Goal: Task Accomplishment & Management: Manage account settings

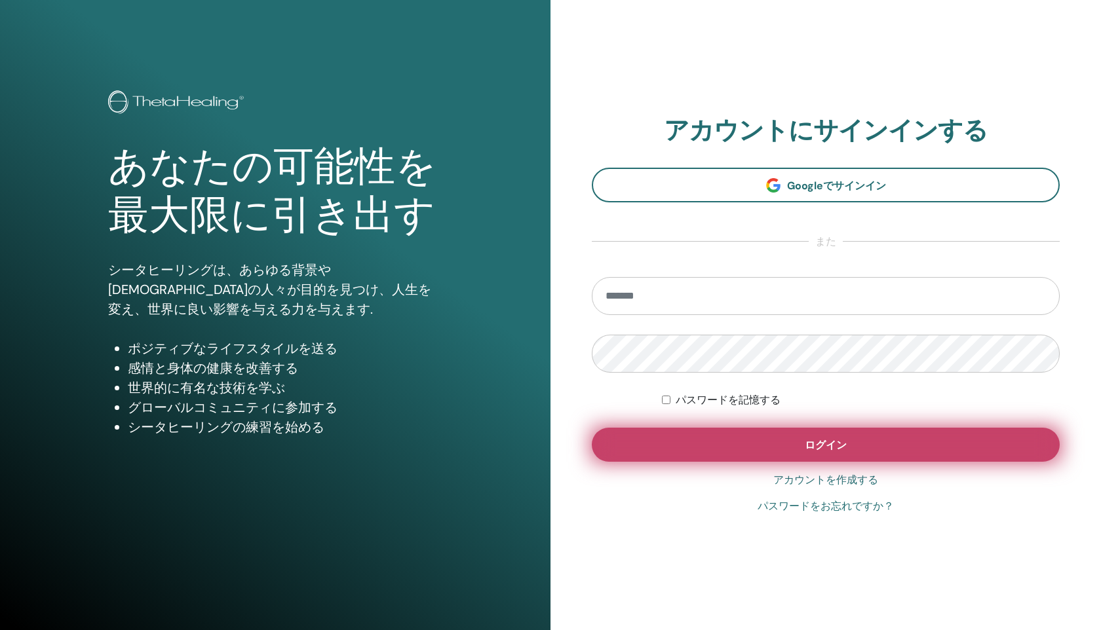
type input "**********"
click at [740, 442] on button "ログイン" at bounding box center [826, 445] width 468 height 34
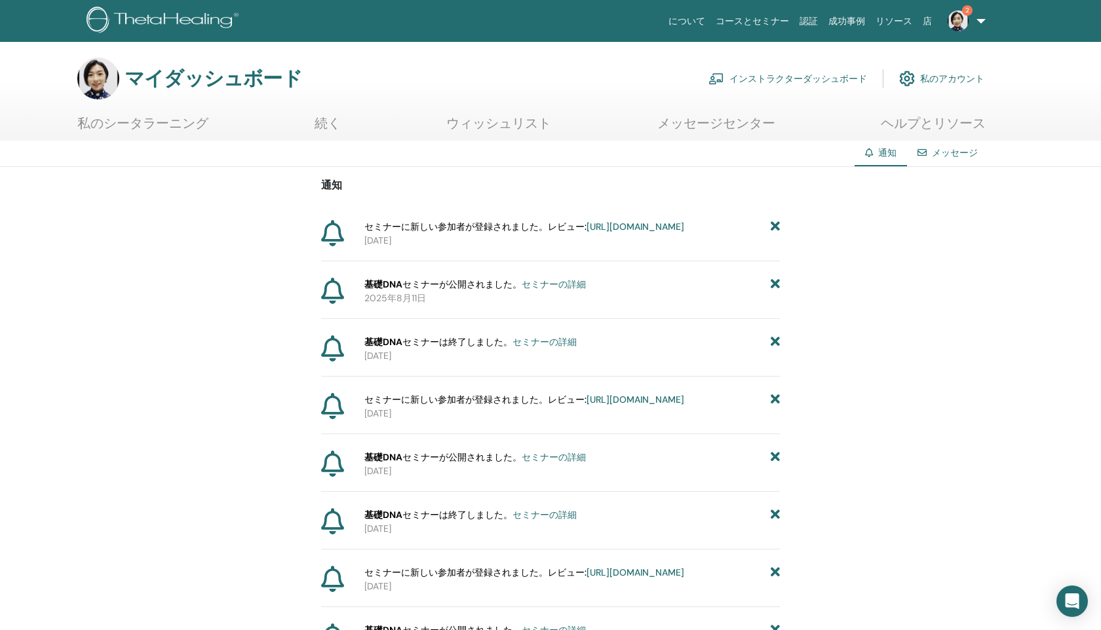
click at [612, 233] on font "https://member.thetahealing.com/instructor/seminar/374562/attendees" at bounding box center [635, 227] width 98 height 12
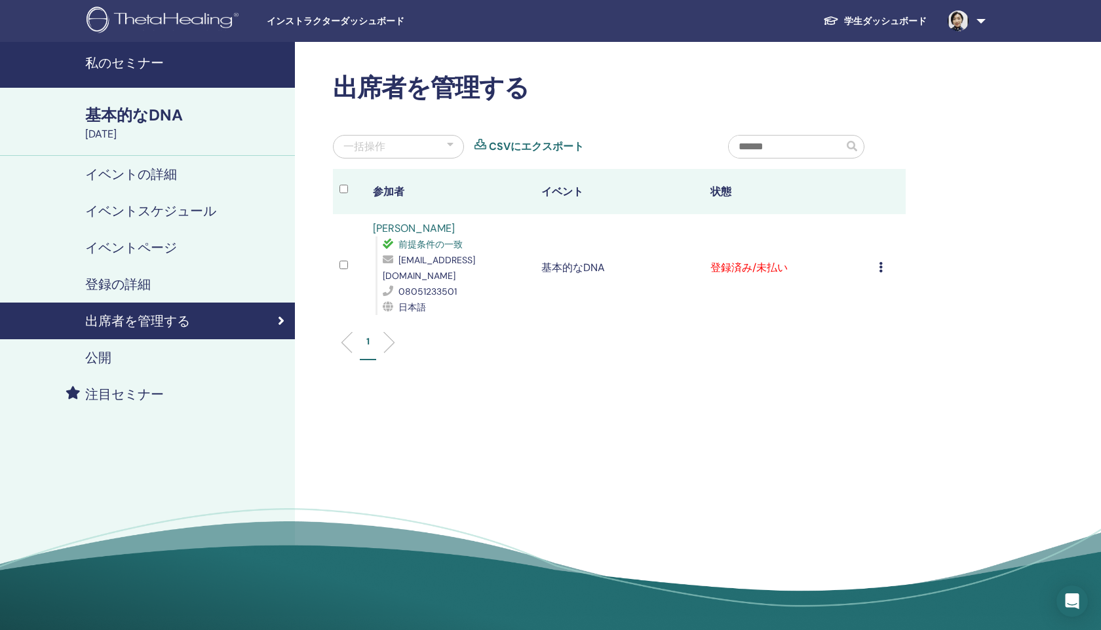
click at [879, 263] on icon at bounding box center [881, 267] width 4 height 10
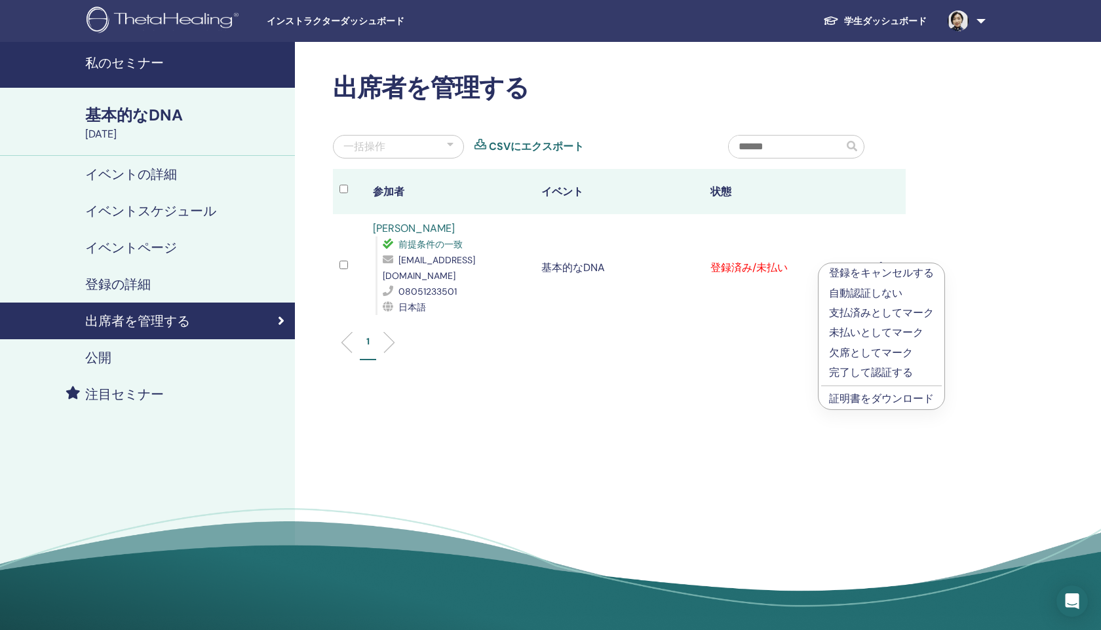
click at [858, 314] on font "支払済みとしてマーク" at bounding box center [881, 313] width 105 height 14
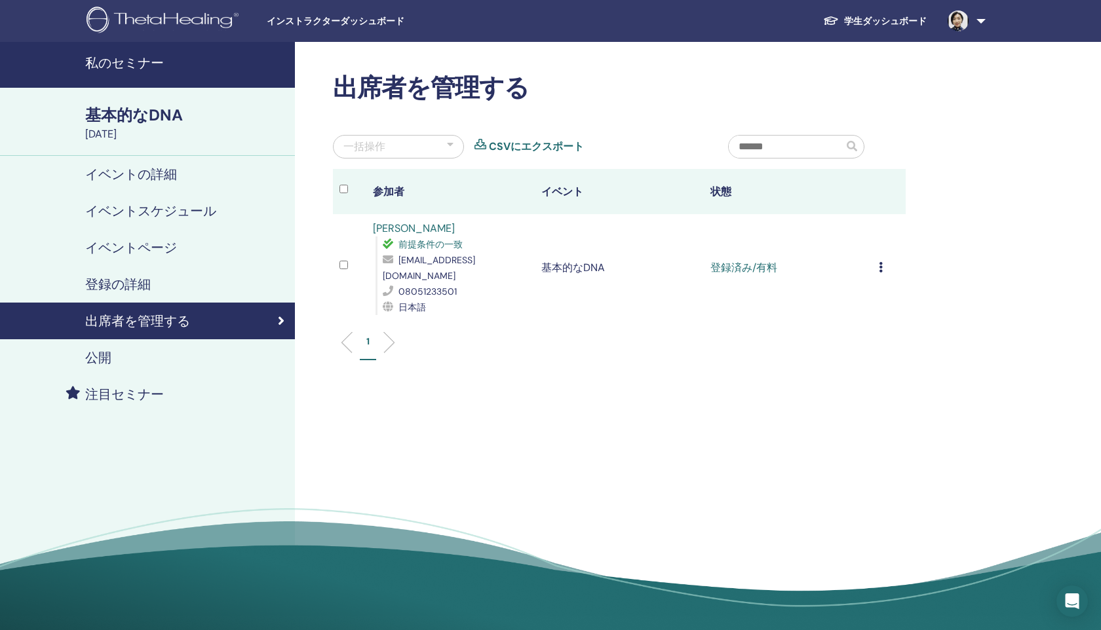
click at [880, 263] on icon at bounding box center [881, 267] width 4 height 10
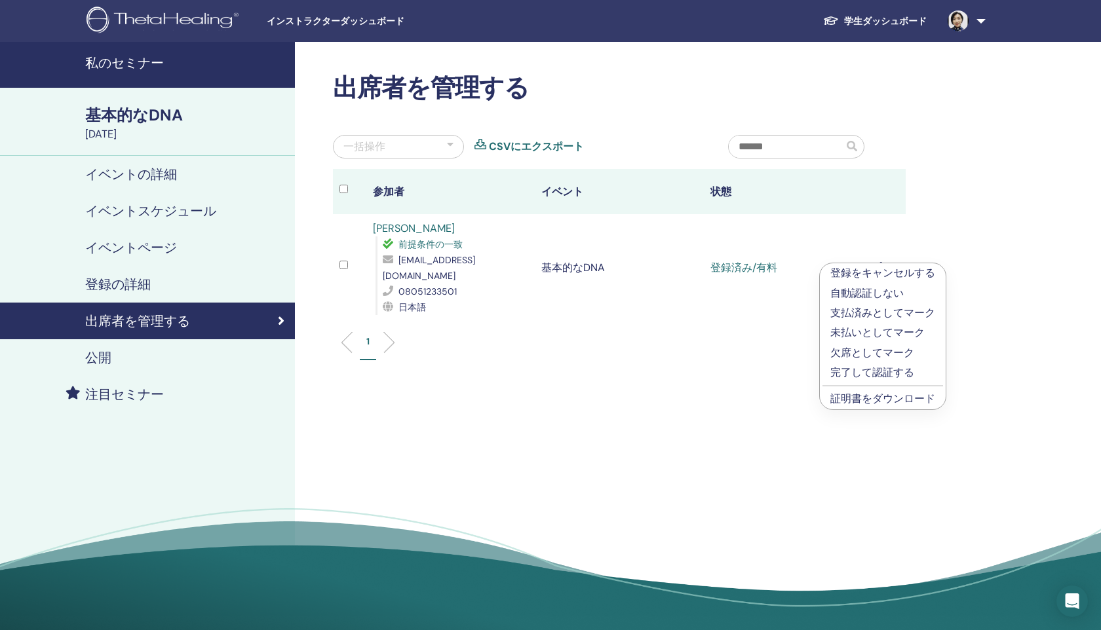
click at [859, 404] on font "証明書をダウンロード" at bounding box center [882, 399] width 105 height 14
